Goal: Check status: Check status

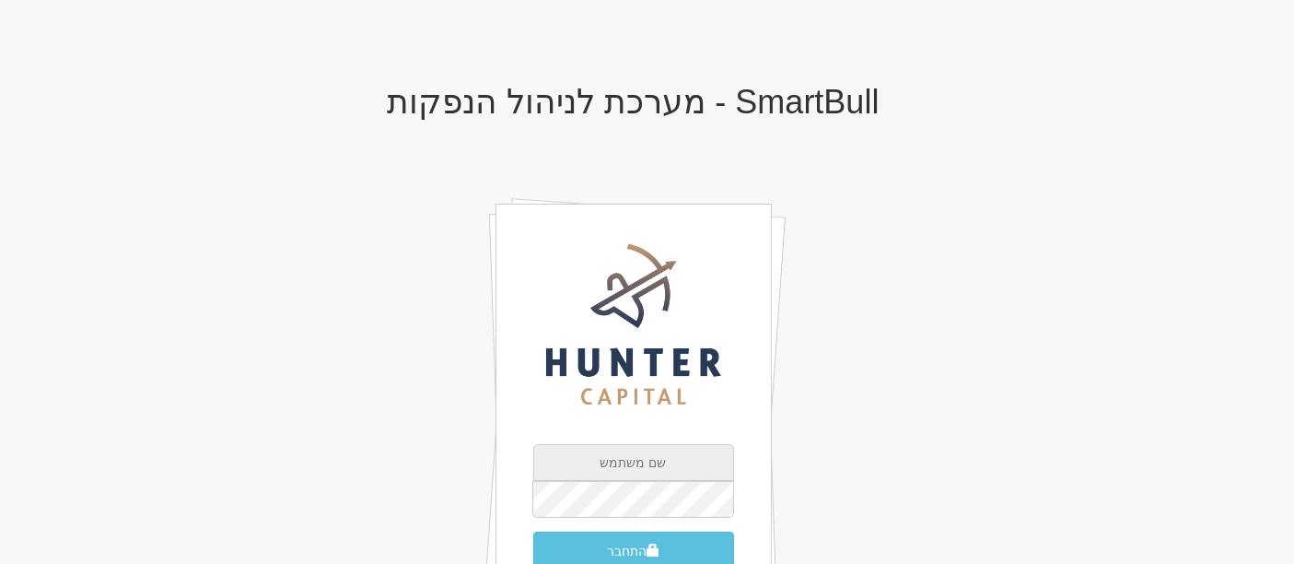
click at [637, 453] on input "text" at bounding box center [633, 462] width 201 height 37
type input "[PERSON_NAME][EMAIL_ADDRESS][DOMAIN_NAME]"
click at [626, 547] on button "התחבר" at bounding box center [633, 550] width 201 height 39
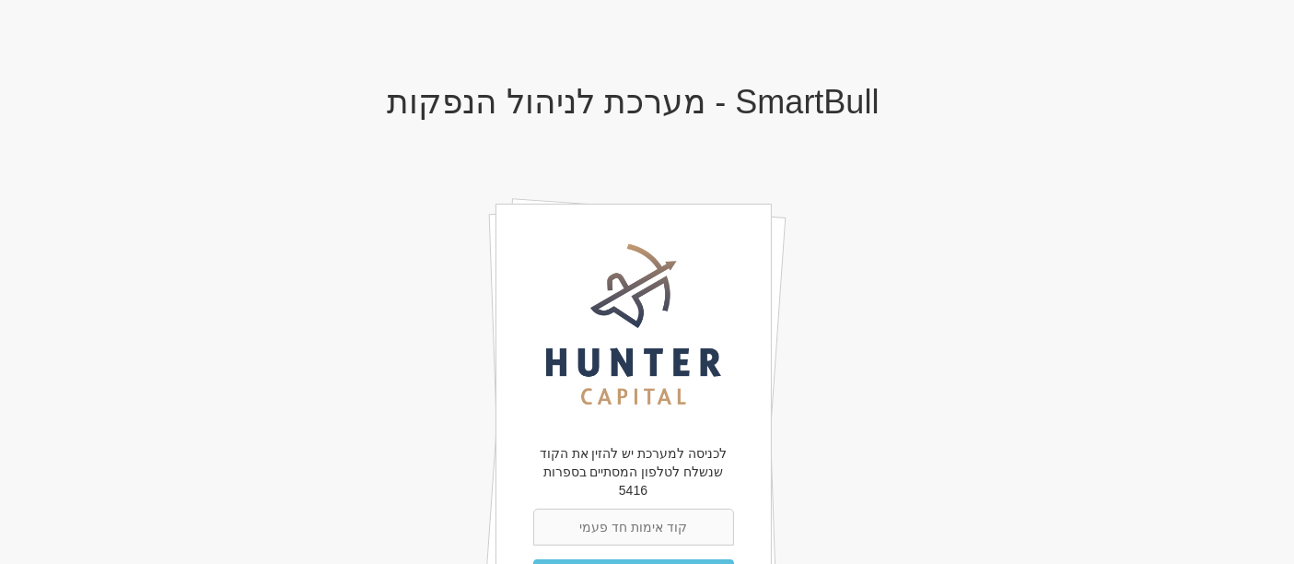
click at [636, 513] on input "text" at bounding box center [633, 526] width 201 height 37
type input "292266"
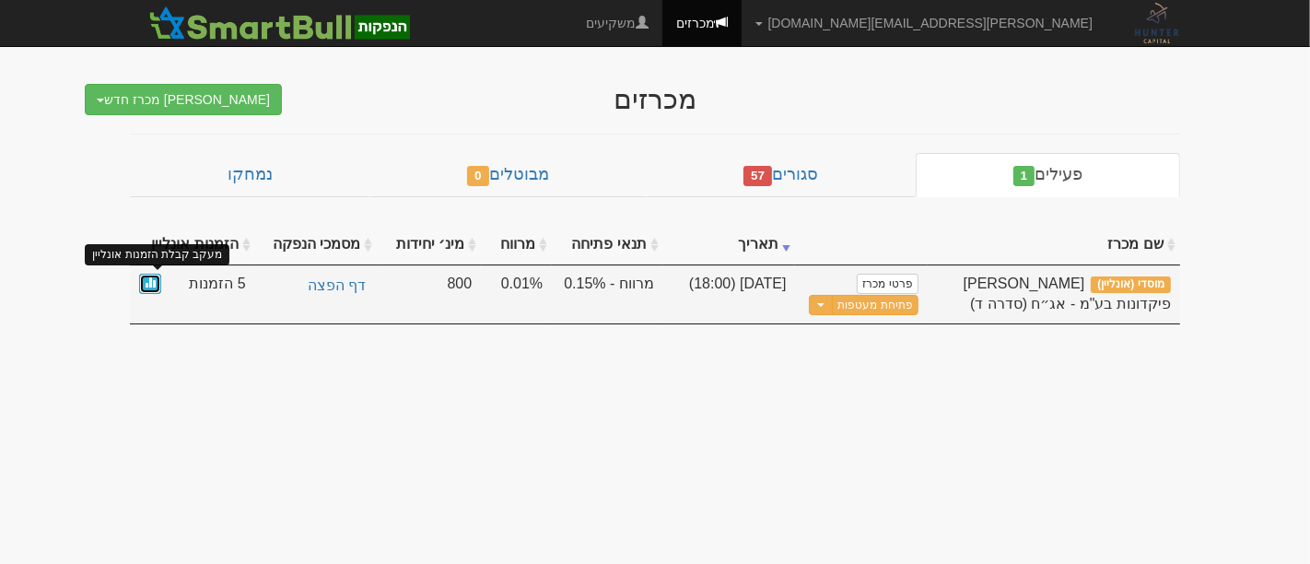
click at [148, 278] on span at bounding box center [150, 281] width 11 height 11
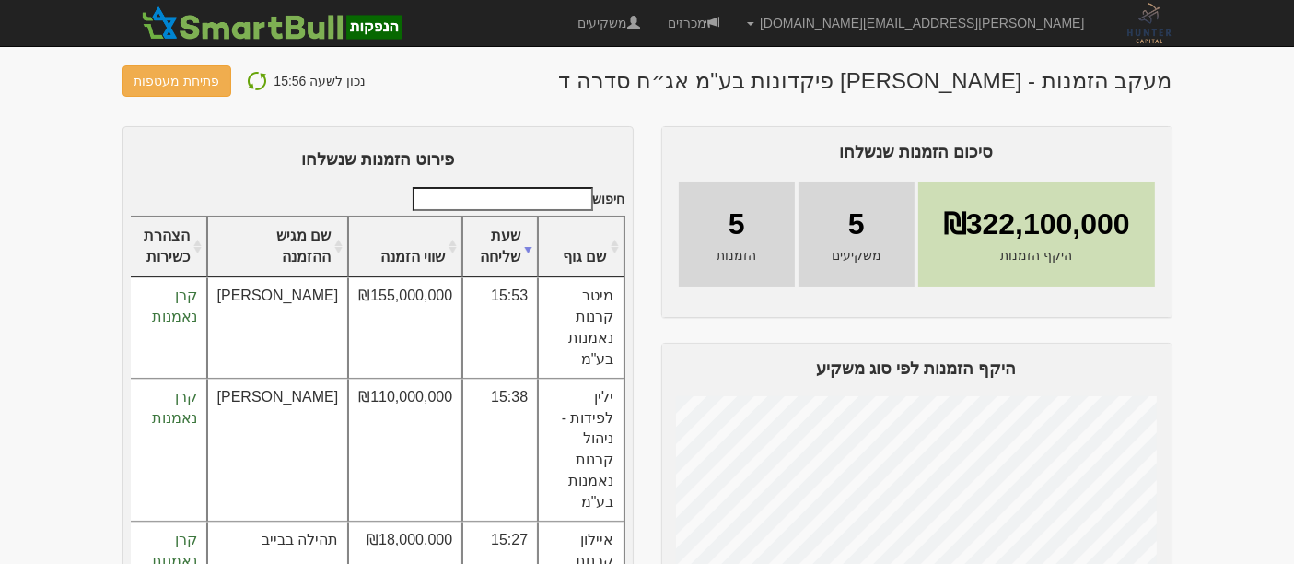
click at [261, 76] on button at bounding box center [256, 81] width 33 height 24
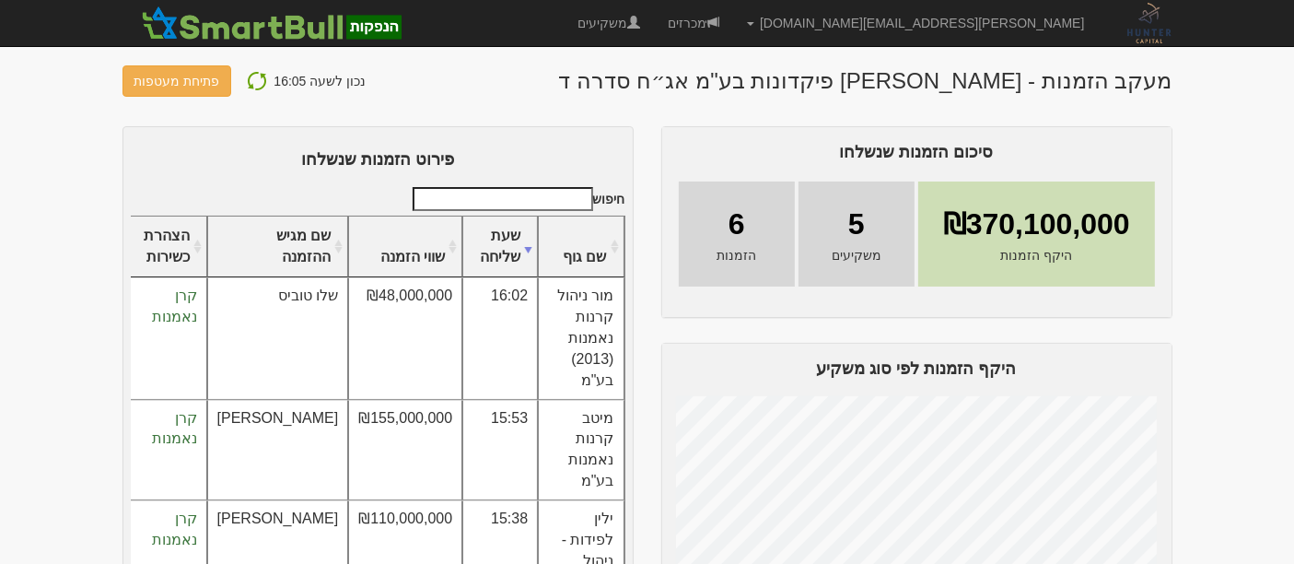
click at [253, 78] on img at bounding box center [257, 81] width 22 height 22
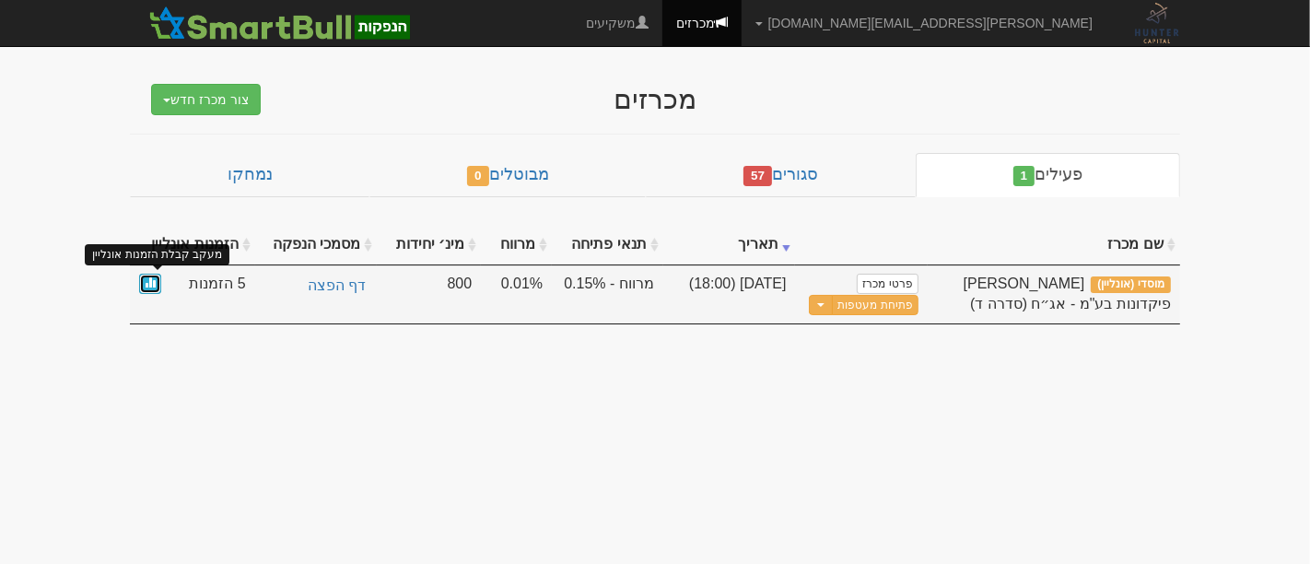
click at [155, 282] on span at bounding box center [150, 281] width 11 height 11
click at [147, 287] on link at bounding box center [150, 284] width 22 height 21
click at [154, 283] on span at bounding box center [150, 281] width 11 height 11
click at [153, 285] on span at bounding box center [150, 281] width 11 height 11
click at [147, 286] on span at bounding box center [150, 281] width 11 height 11
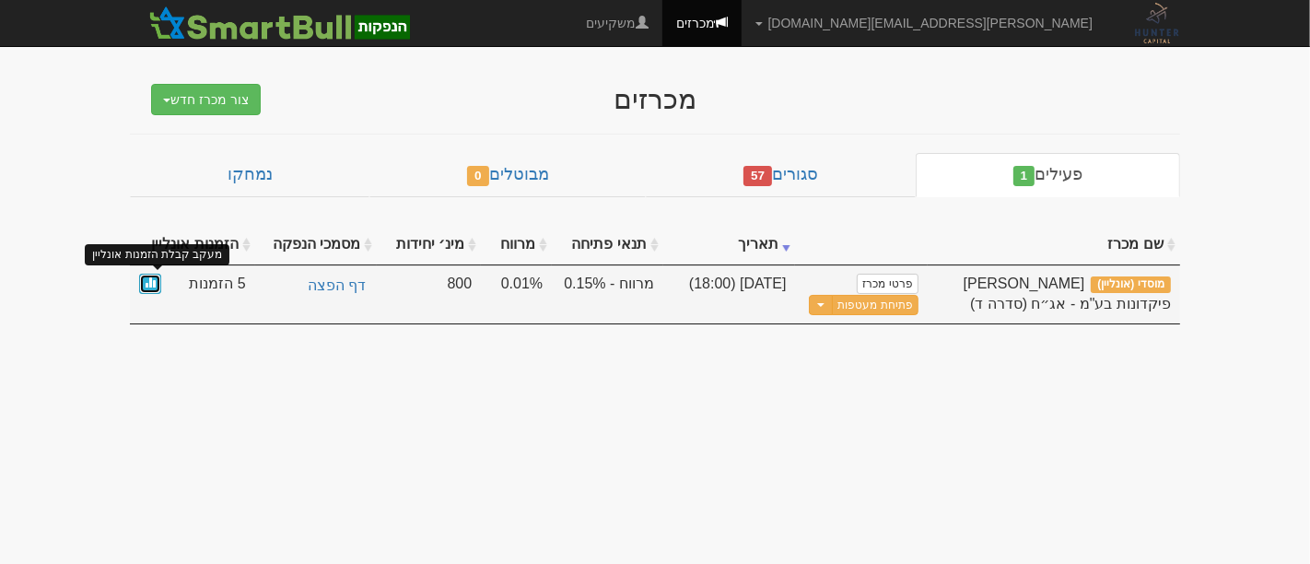
click at [145, 281] on span at bounding box center [150, 281] width 11 height 11
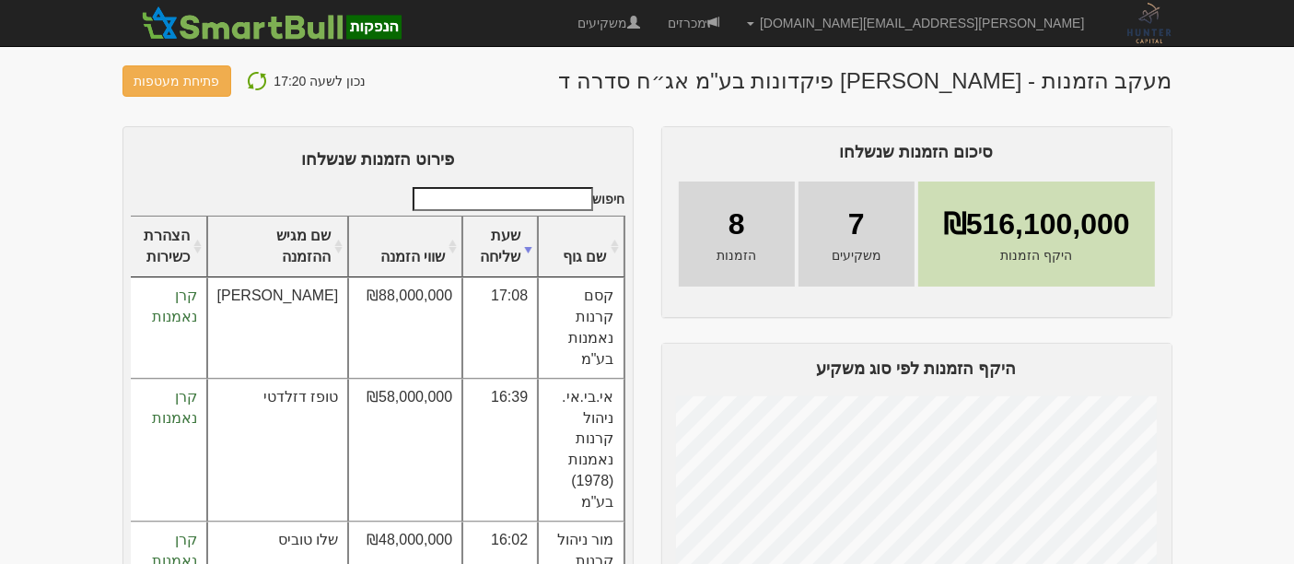
click at [250, 83] on img at bounding box center [257, 81] width 22 height 22
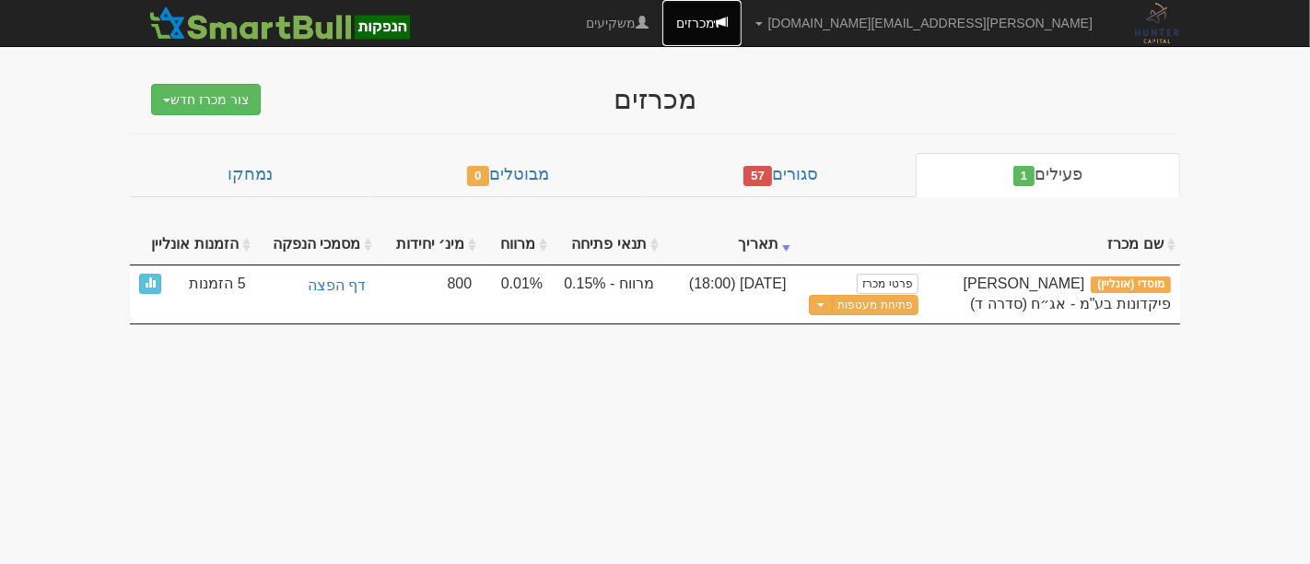
click at [741, 17] on link "מכרזים" at bounding box center [701, 23] width 79 height 46
click at [741, 22] on link "מכרזים" at bounding box center [701, 23] width 79 height 46
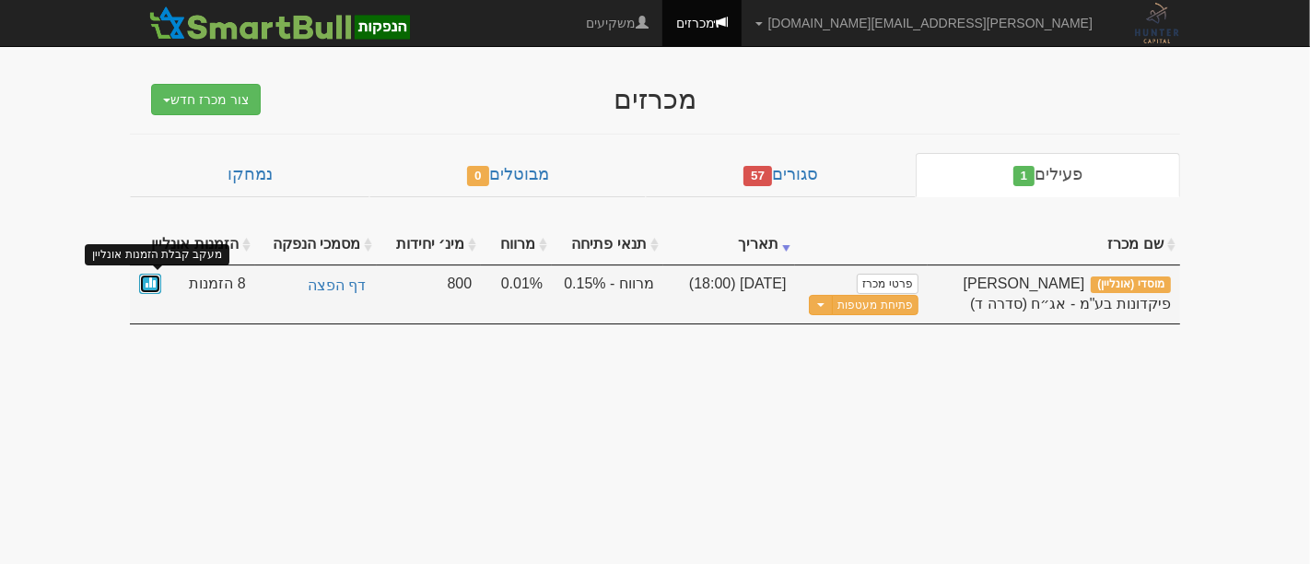
click at [149, 285] on span at bounding box center [150, 281] width 11 height 11
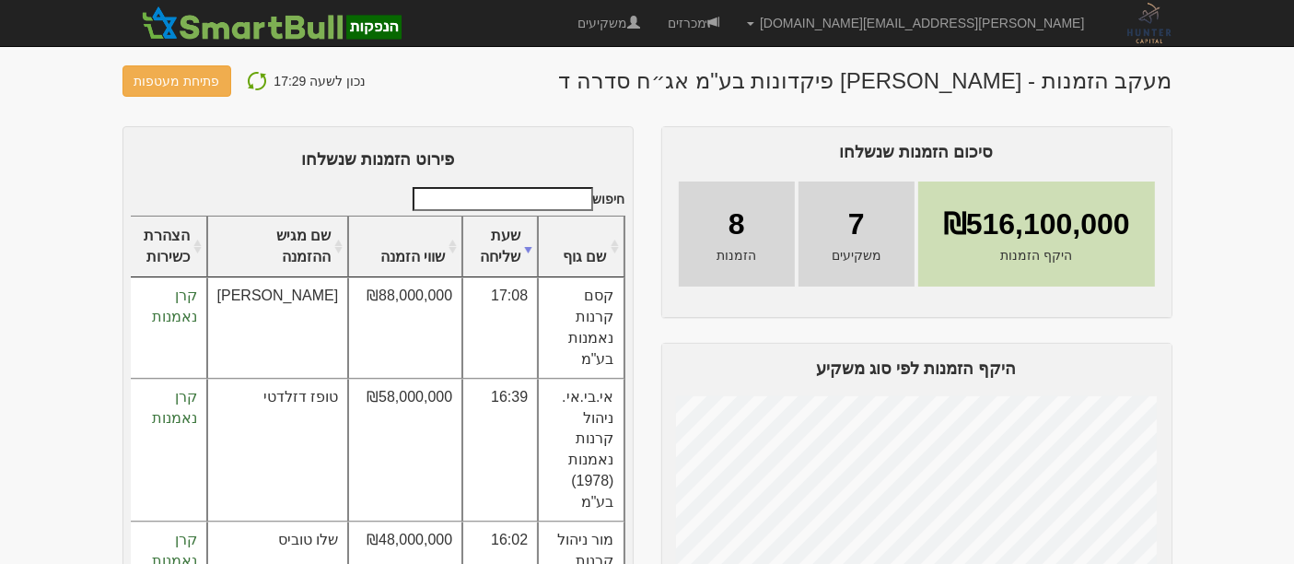
click at [1245, 266] on body "sharon@huntercapital.co.il הגדרות חשבונות הנפקה תבניות הודעות קיבול X" at bounding box center [647, 305] width 1294 height 610
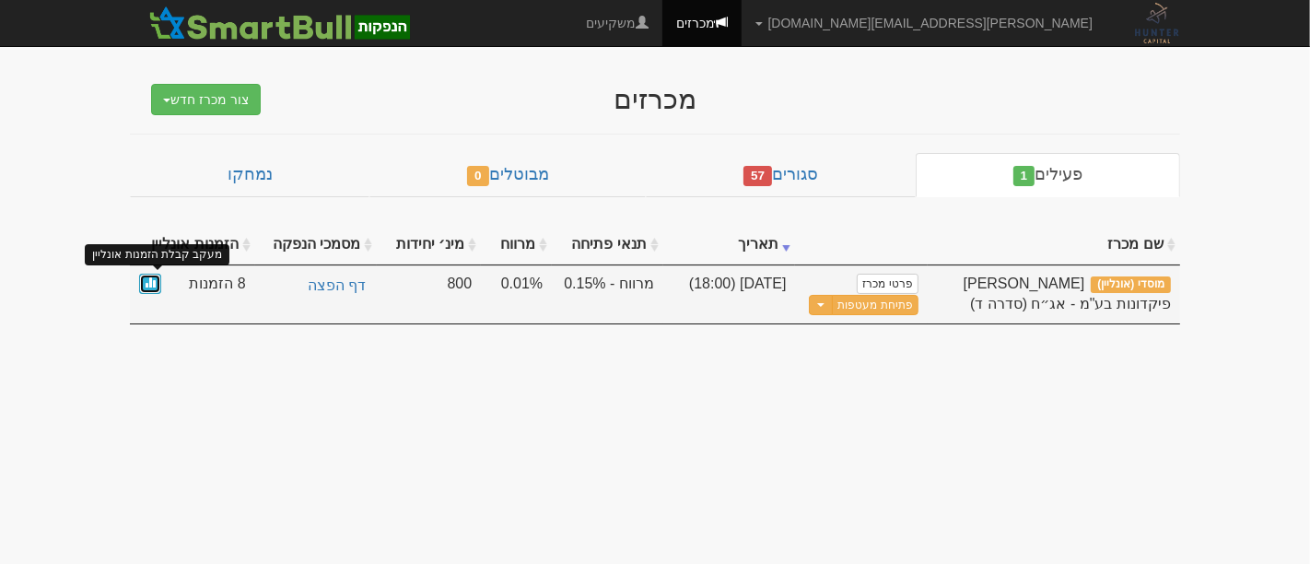
click at [152, 282] on span at bounding box center [150, 281] width 11 height 11
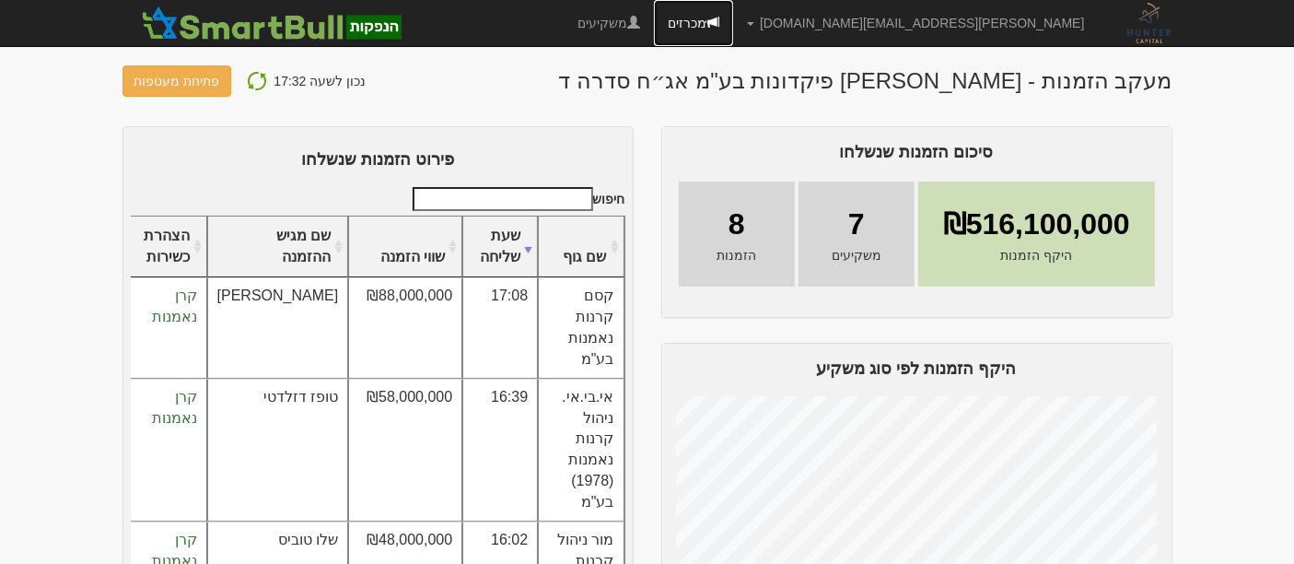
click at [733, 25] on link "מכרזים" at bounding box center [693, 23] width 79 height 46
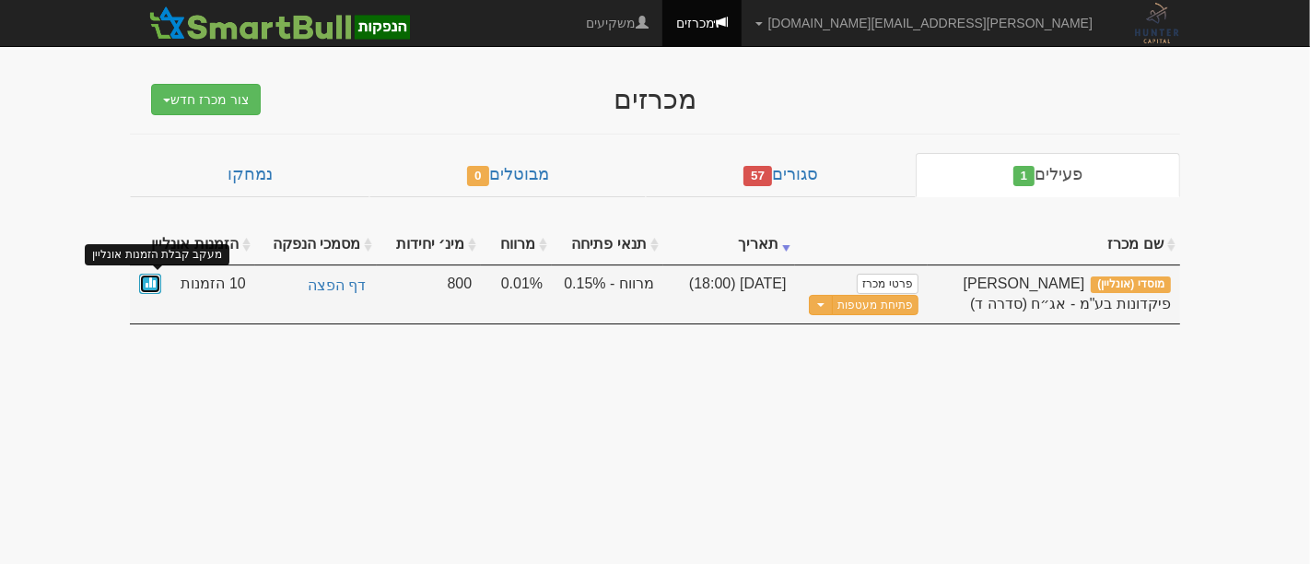
click at [147, 286] on link at bounding box center [150, 284] width 22 height 21
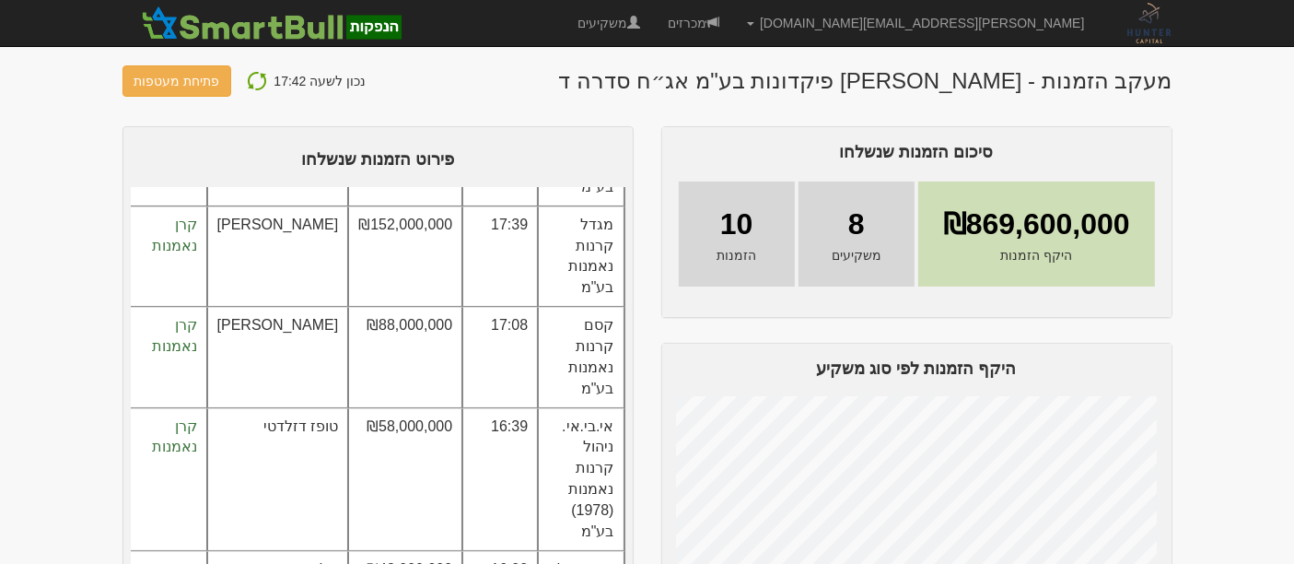
scroll to position [204, 0]
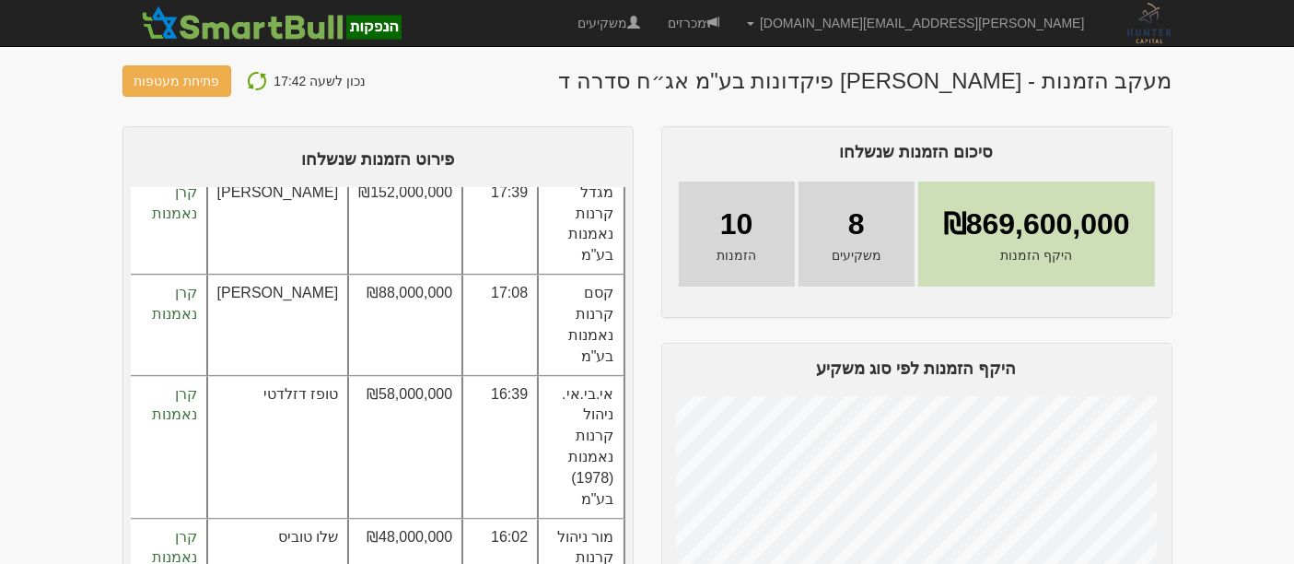
click at [254, 75] on img at bounding box center [257, 81] width 22 height 22
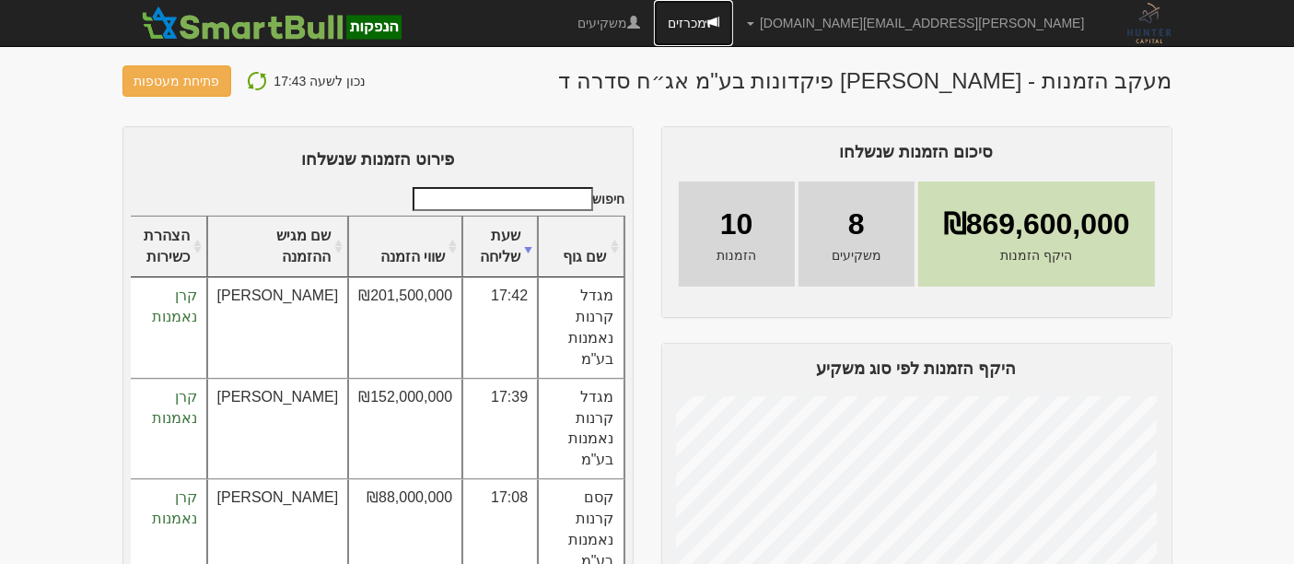
click at [733, 14] on link "מכרזים" at bounding box center [693, 23] width 79 height 46
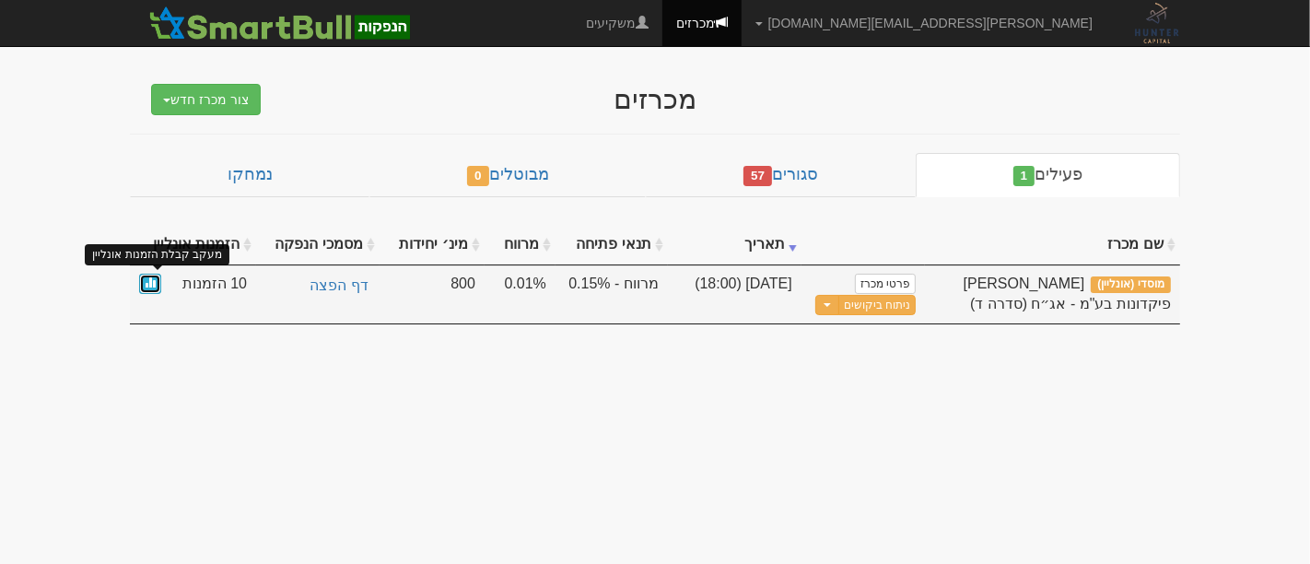
click at [153, 286] on span at bounding box center [150, 281] width 11 height 11
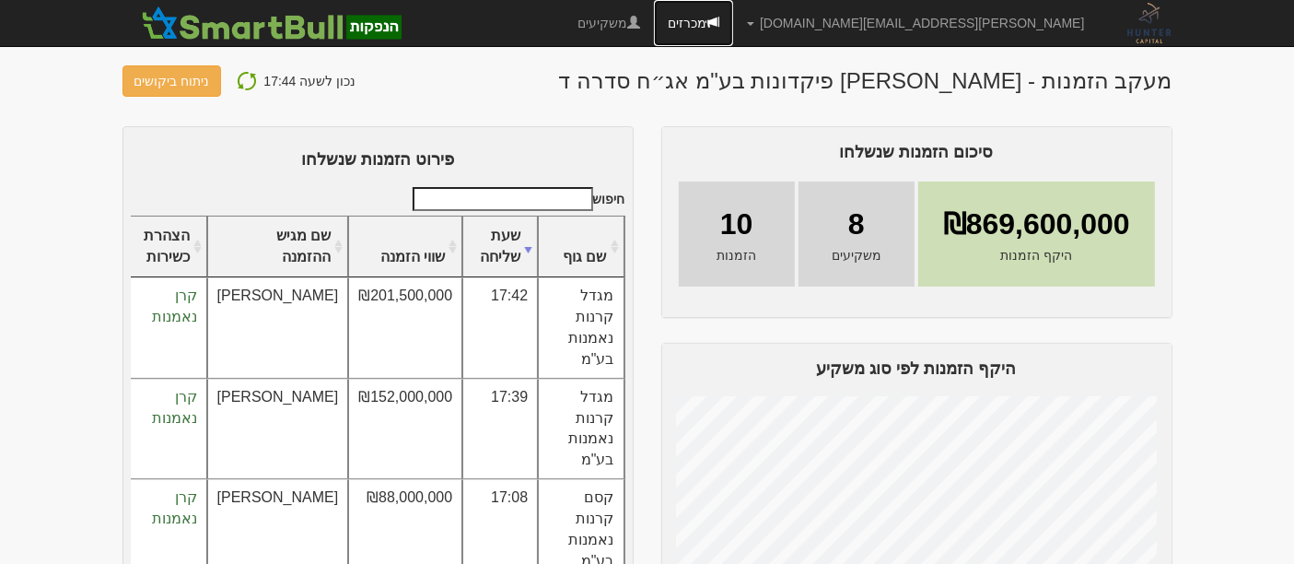
click at [733, 19] on link "מכרזים" at bounding box center [693, 23] width 79 height 46
